Goal: Use online tool/utility: Utilize a website feature to perform a specific function

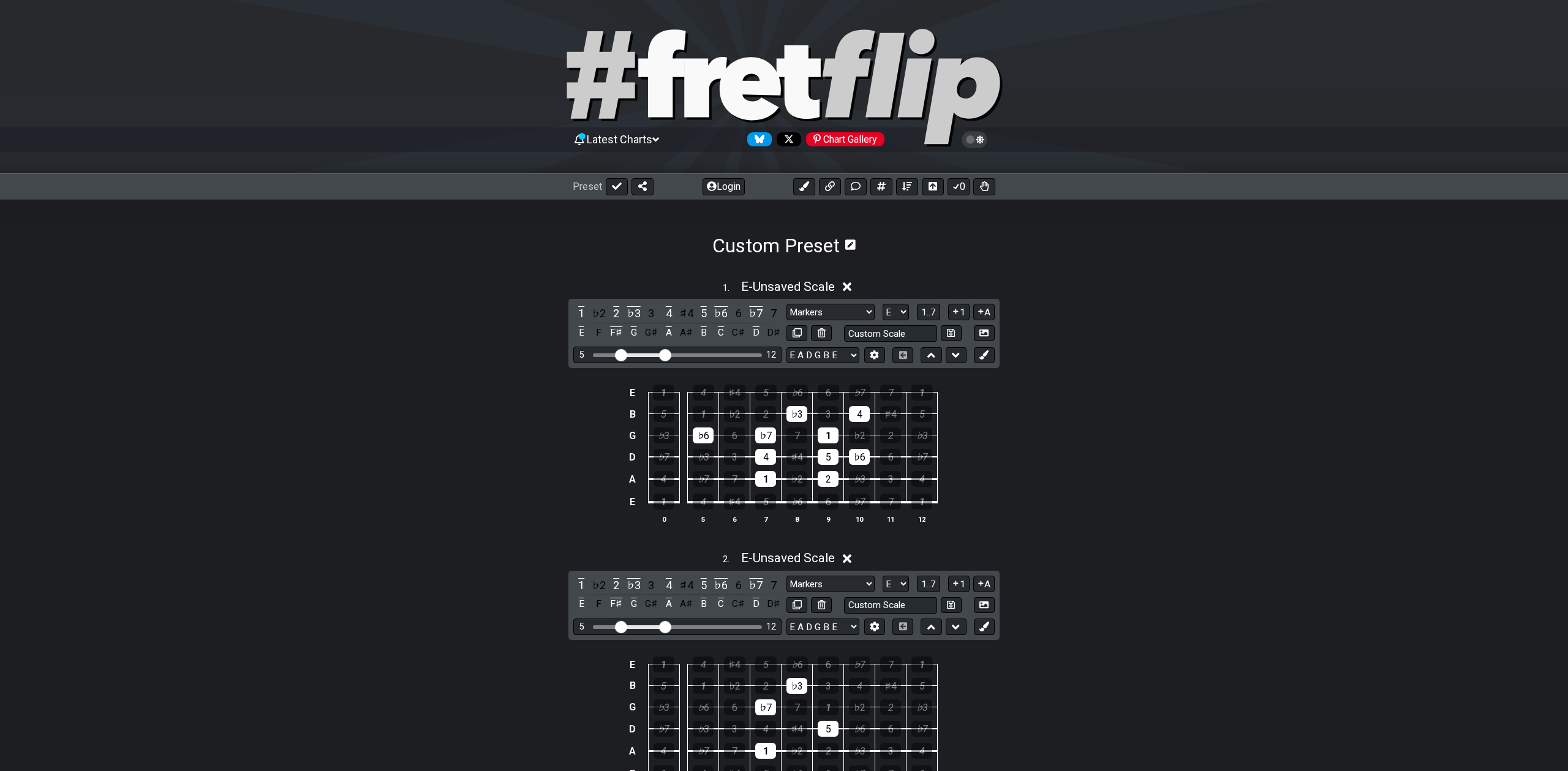
select select "E"
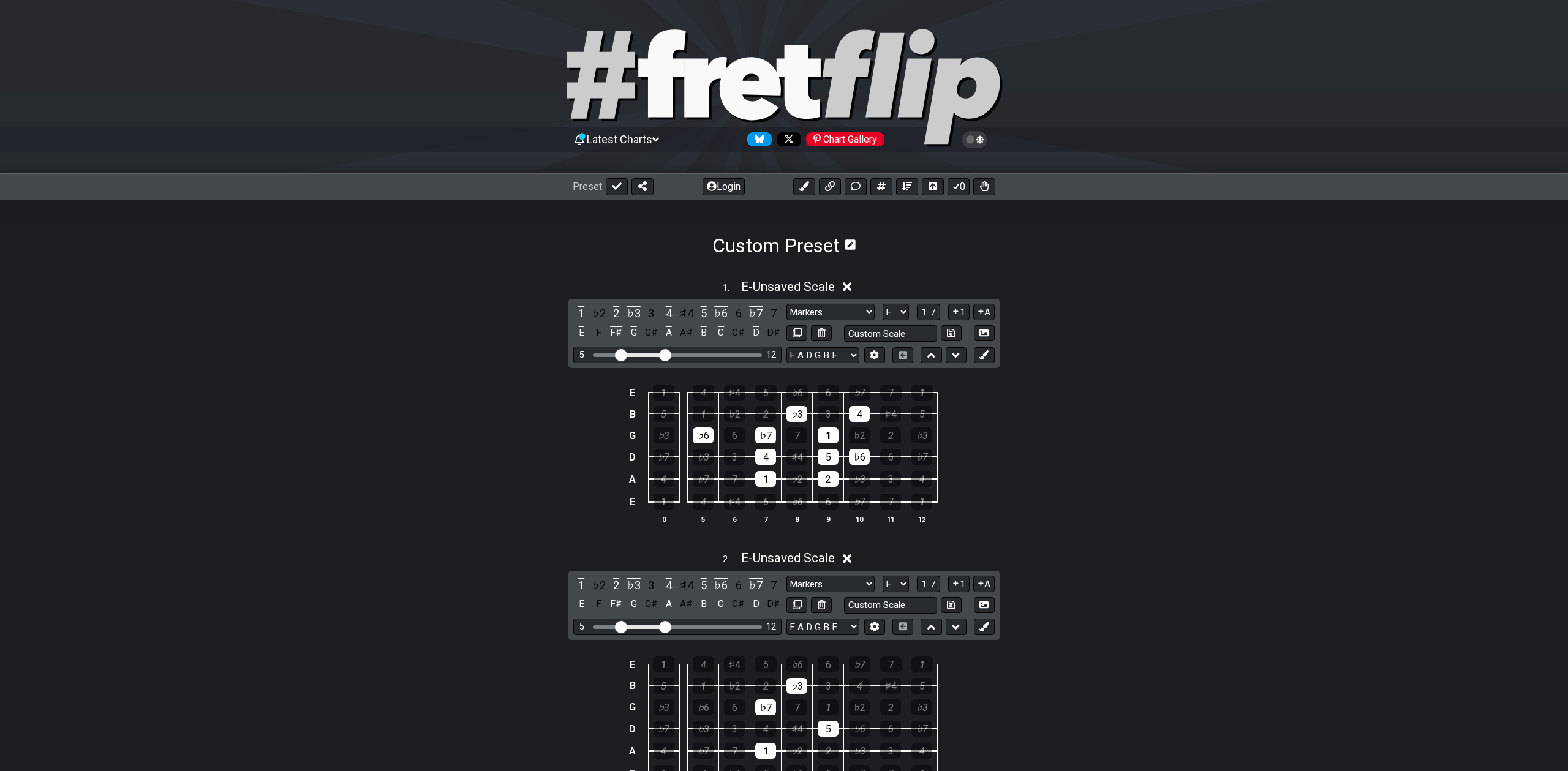
select select "E"
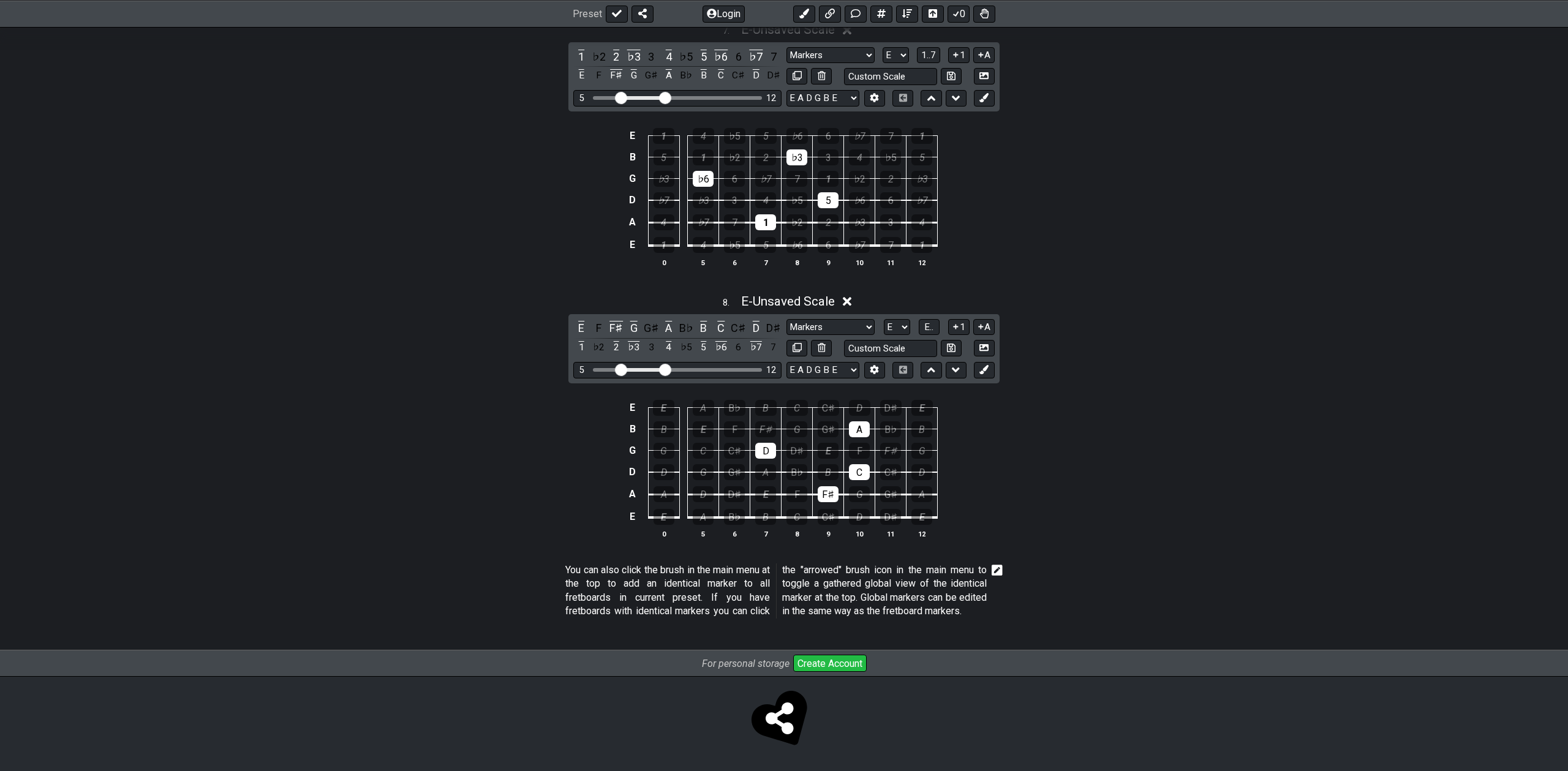
click at [963, 319] on button "1" at bounding box center [958, 327] width 21 height 17
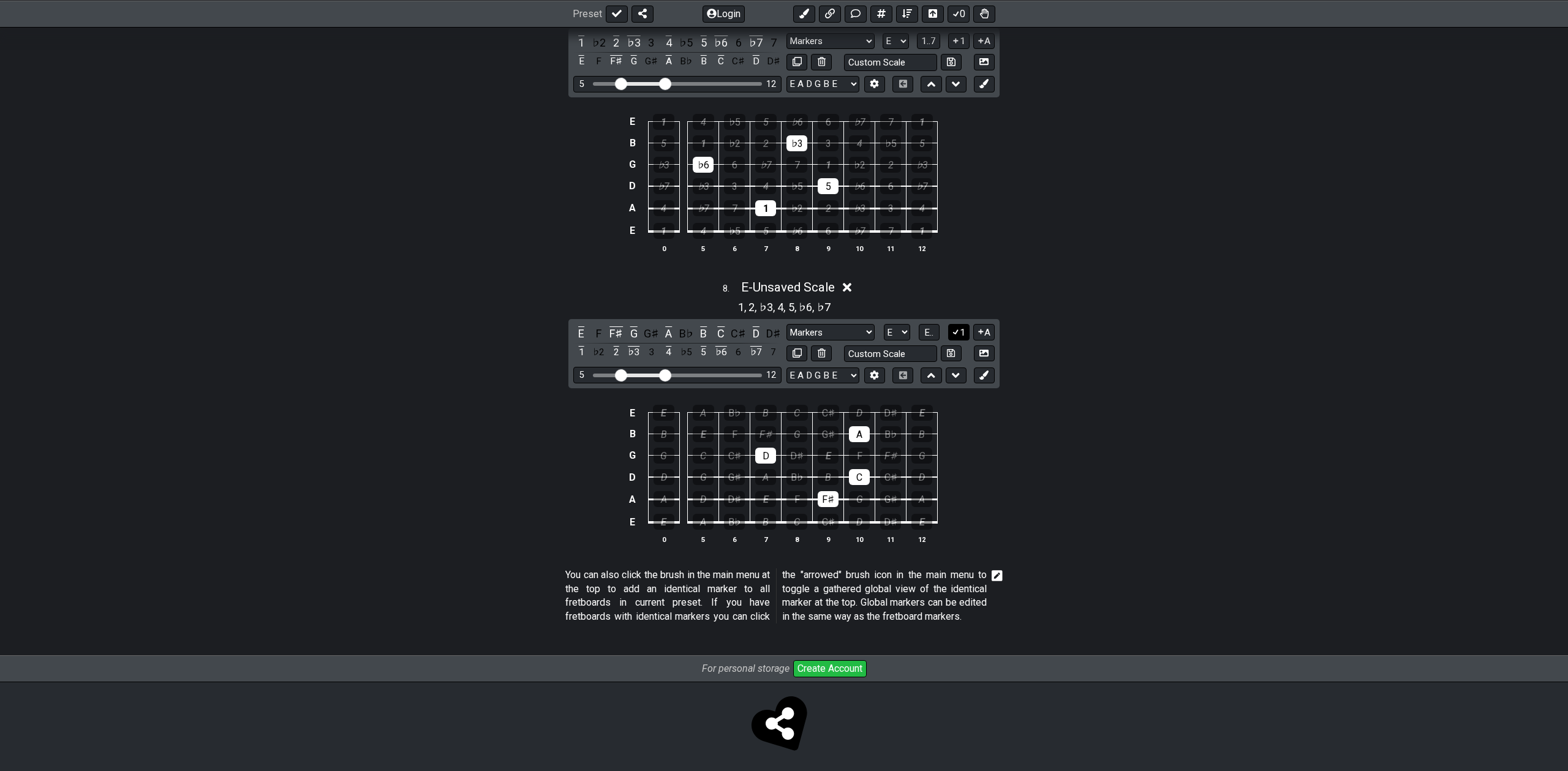
click at [956, 331] on icon at bounding box center [956, 332] width 7 height 6
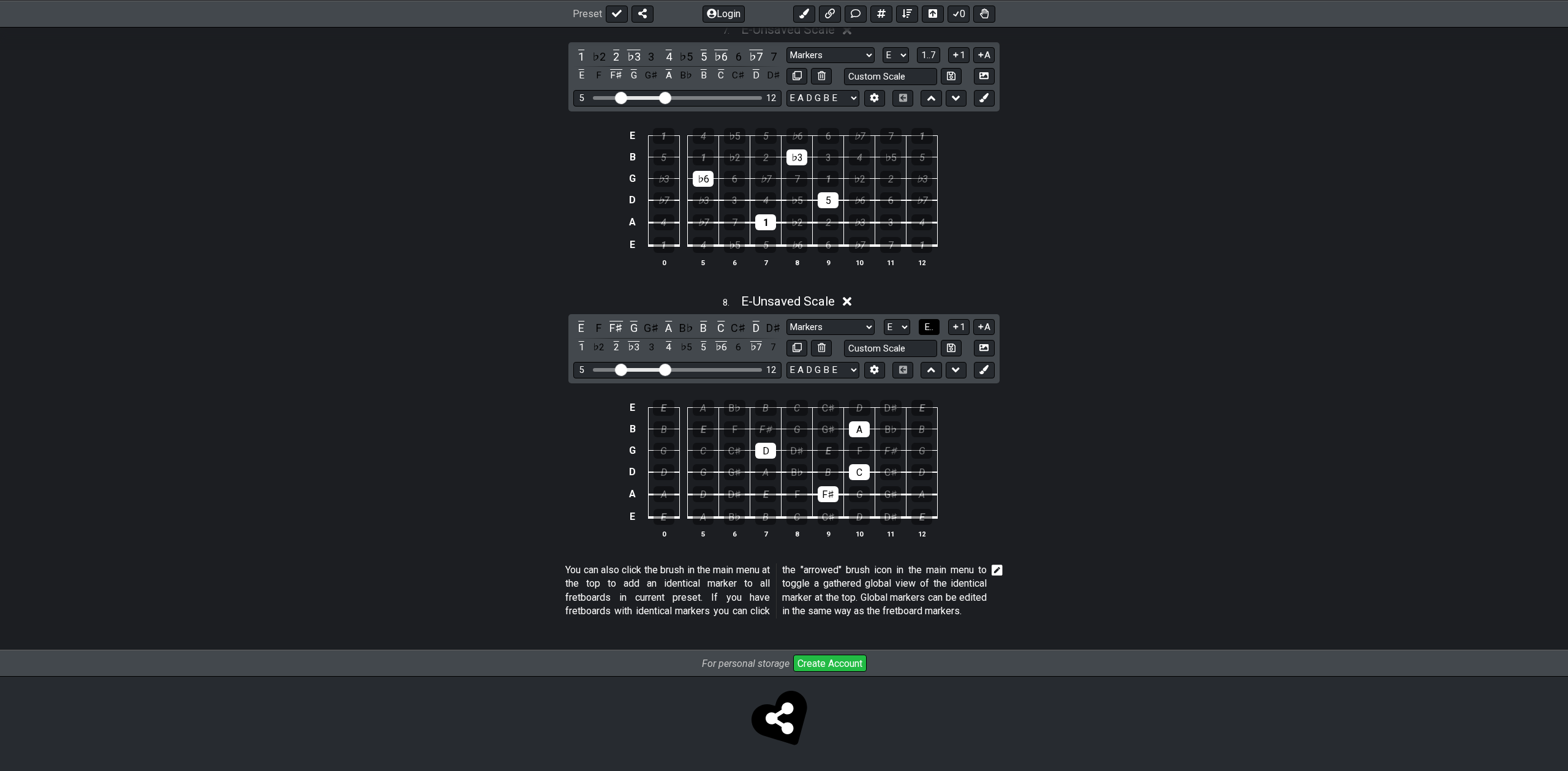
click at [932, 321] on span "E.." at bounding box center [929, 326] width 9 height 11
click at [958, 322] on icon at bounding box center [956, 326] width 12 height 9
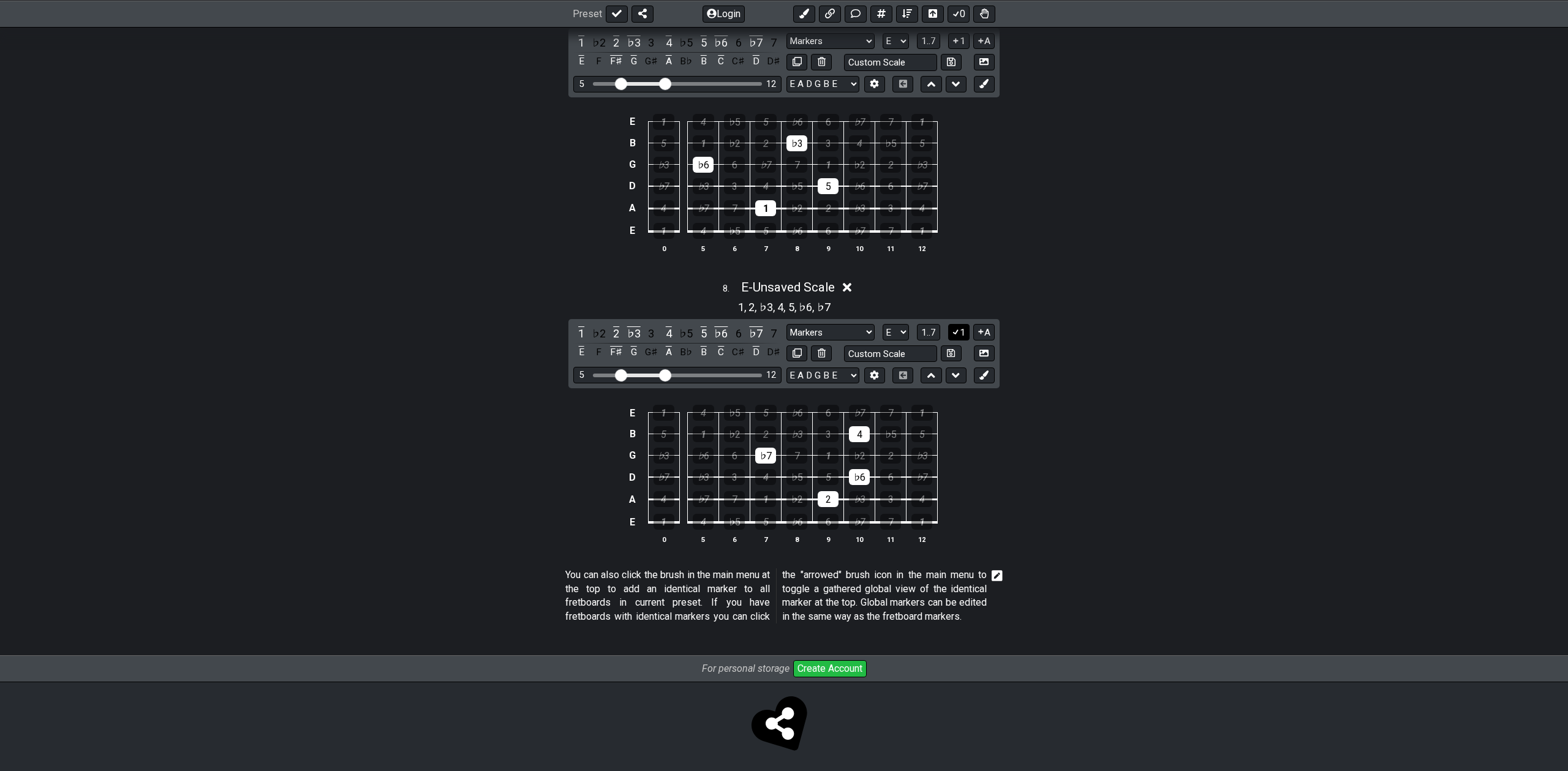
click at [957, 332] on icon at bounding box center [956, 332] width 12 height 9
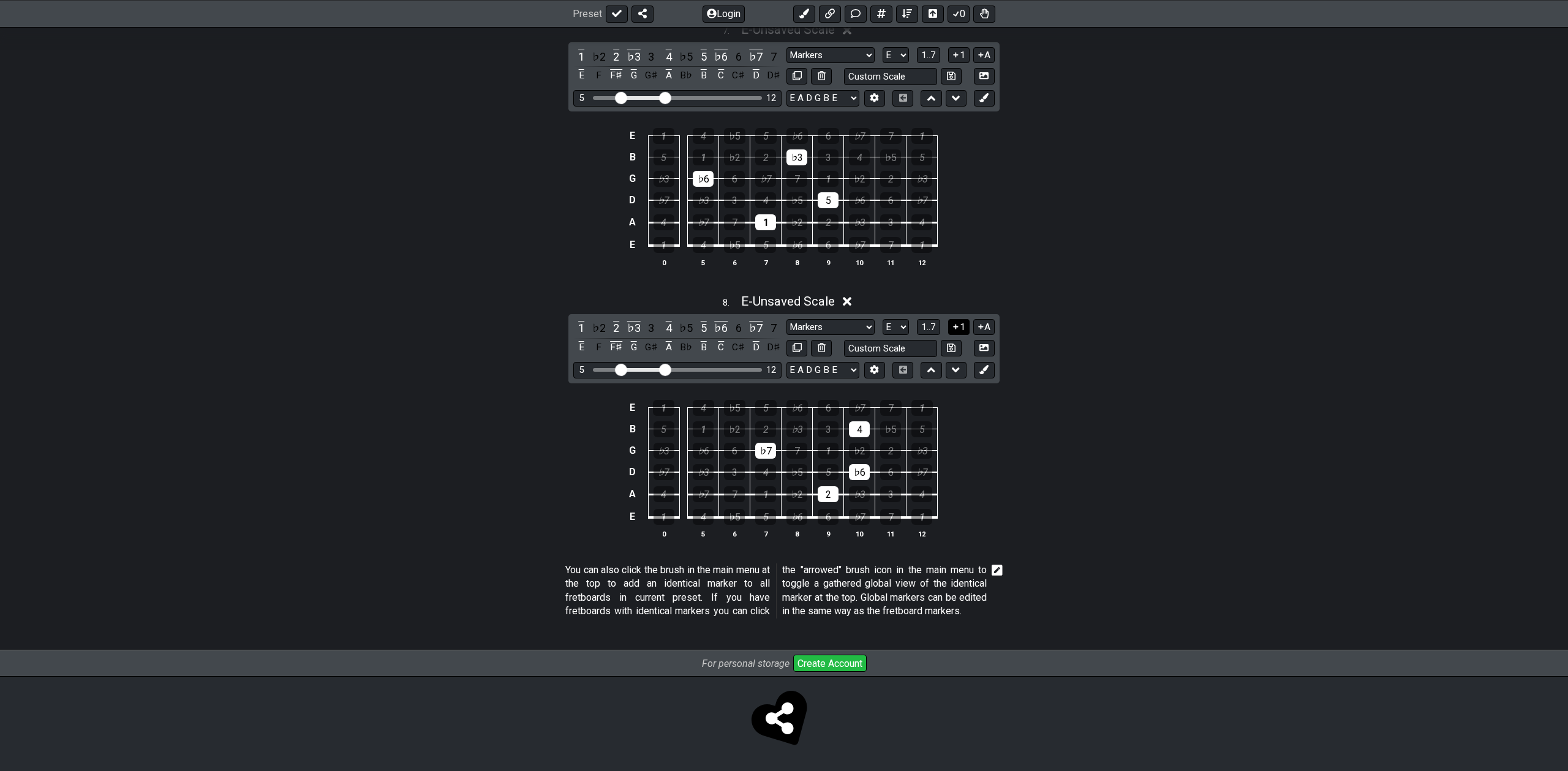
click at [959, 322] on icon at bounding box center [956, 326] width 12 height 9
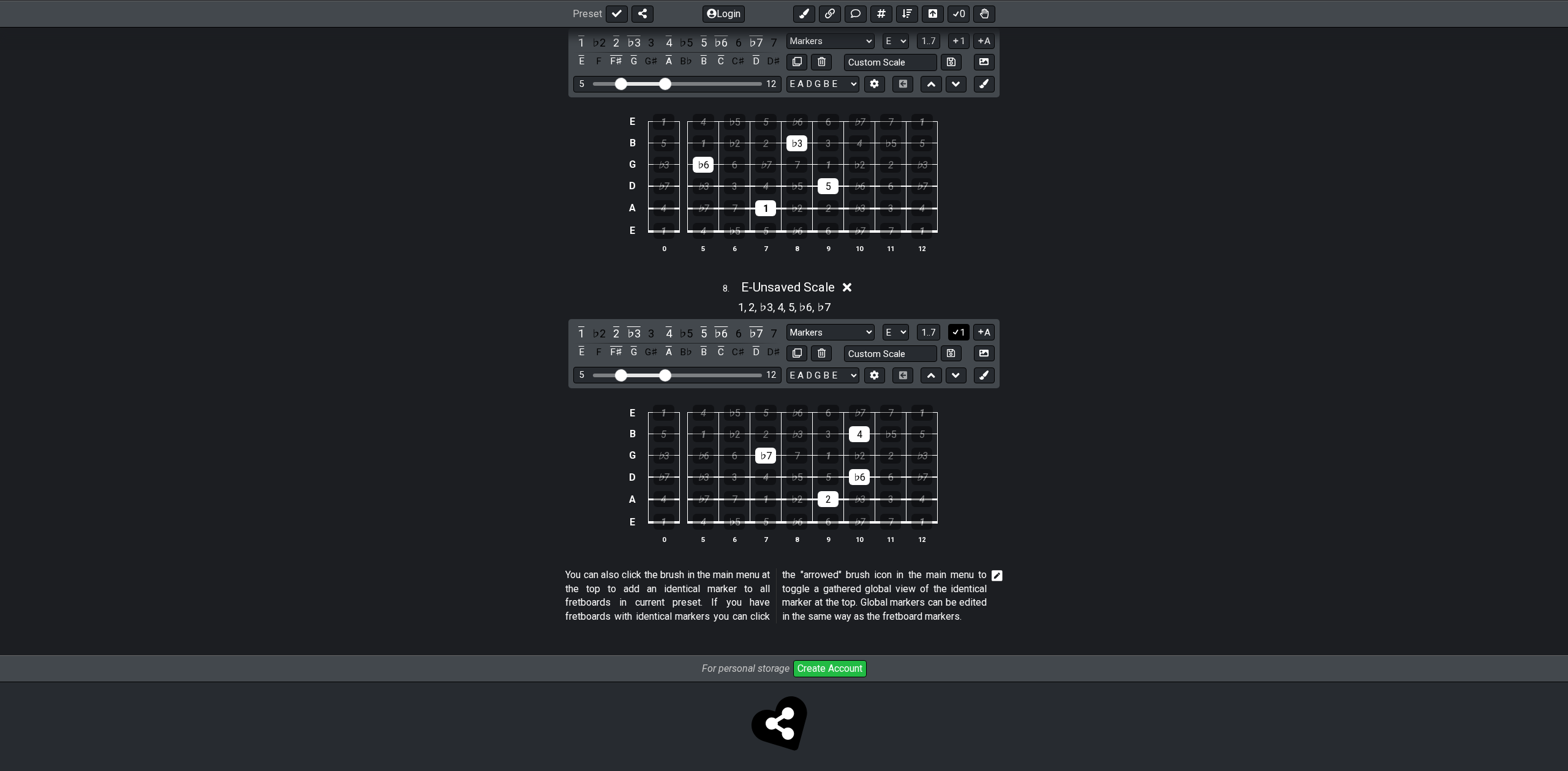
click at [959, 330] on icon at bounding box center [956, 332] width 12 height 9
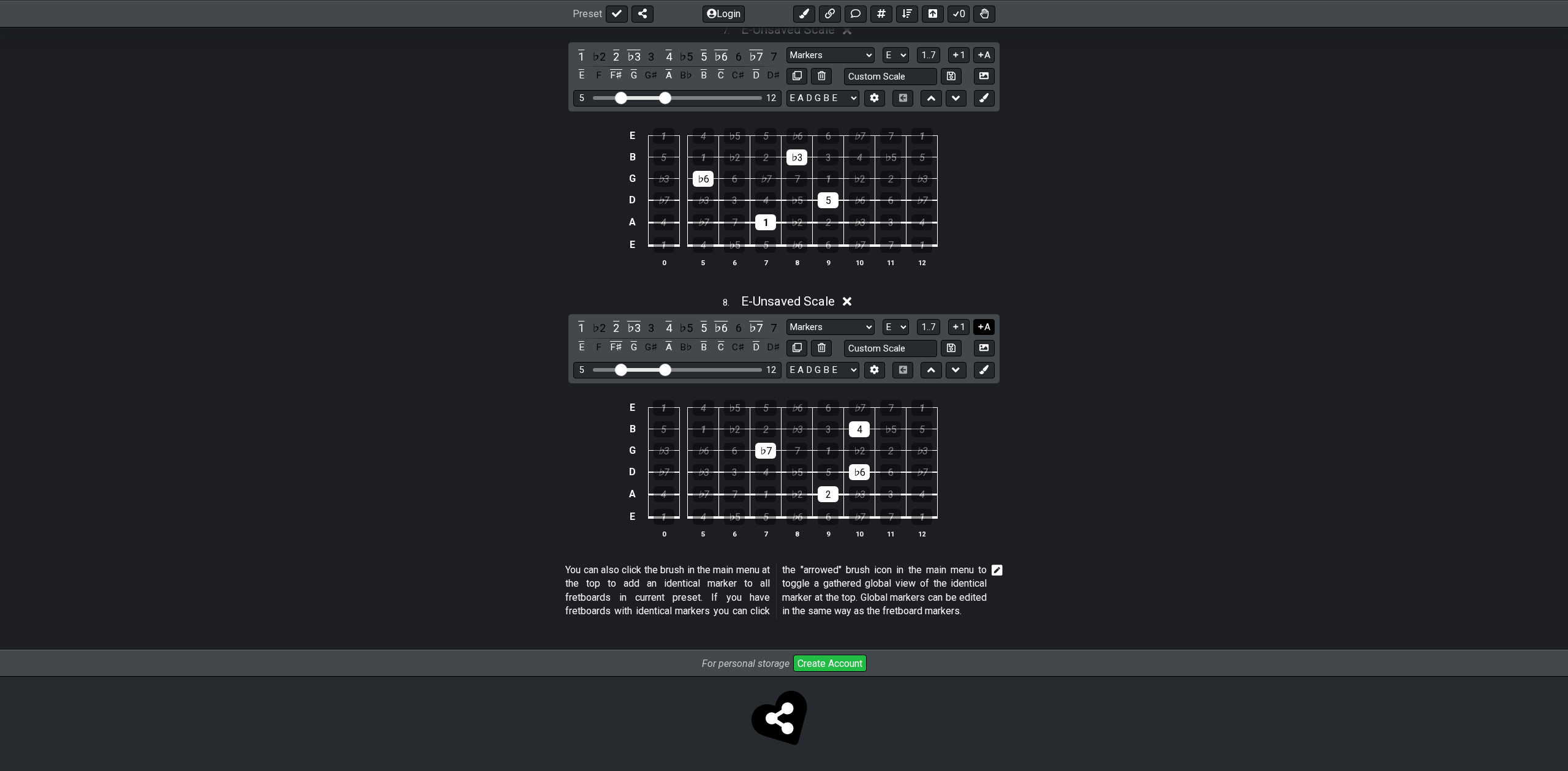
click at [985, 319] on button "A" at bounding box center [983, 327] width 21 height 17
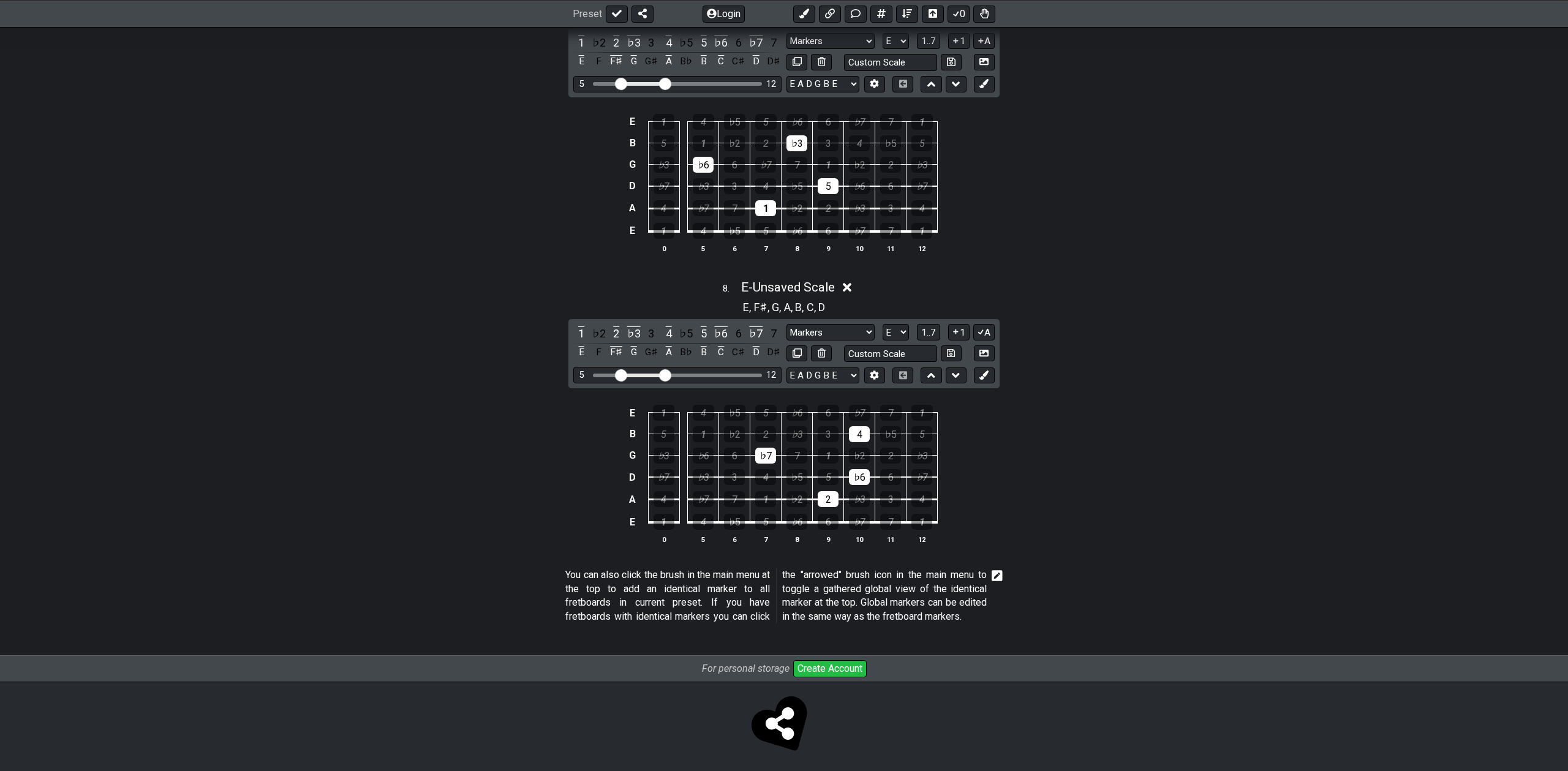
click at [970, 331] on div "1 A" at bounding box center [971, 332] width 46 height 17
click at [967, 331] on button "1" at bounding box center [958, 332] width 21 height 17
click at [961, 331] on button "1" at bounding box center [958, 332] width 21 height 17
click at [988, 337] on button "A" at bounding box center [983, 332] width 21 height 17
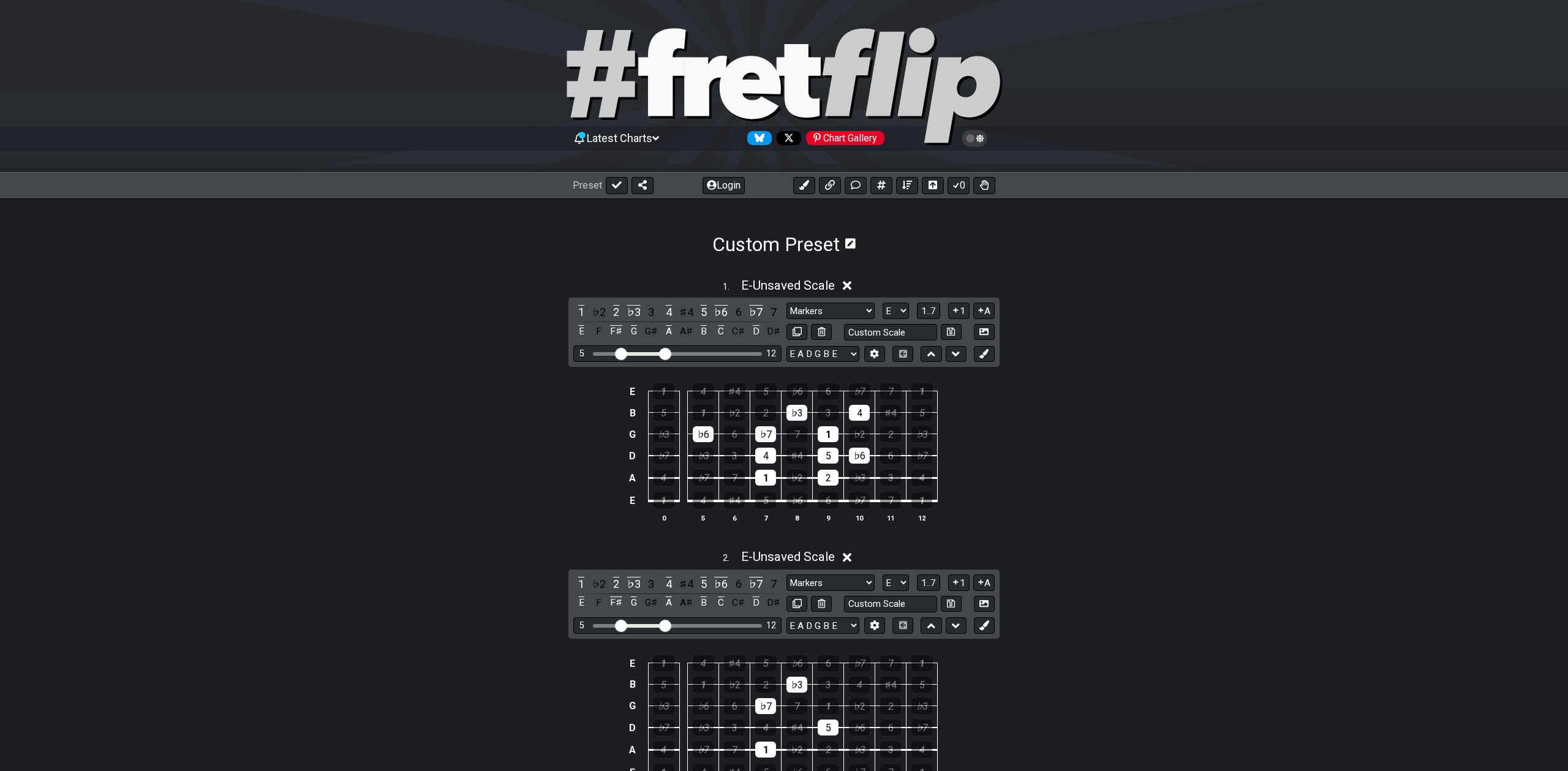
scroll to position [0, 0]
